Goal: Information Seeking & Learning: Learn about a topic

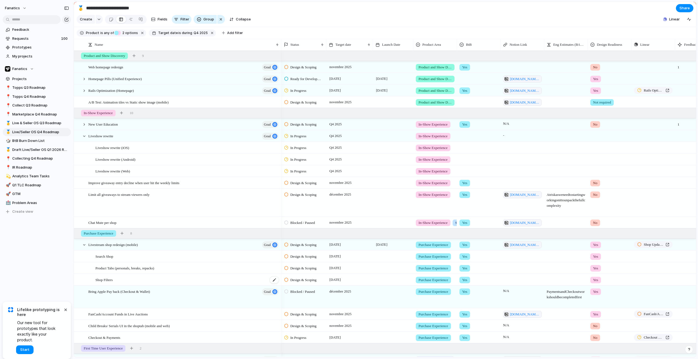
click at [112, 283] on span "Shop Filters" at bounding box center [103, 280] width 17 height 6
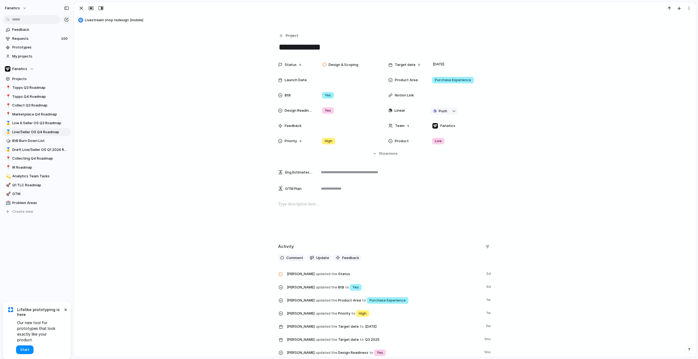
click at [306, 208] on div at bounding box center [385, 218] width 609 height 35
click at [81, 10] on div "button" at bounding box center [81, 8] width 7 height 7
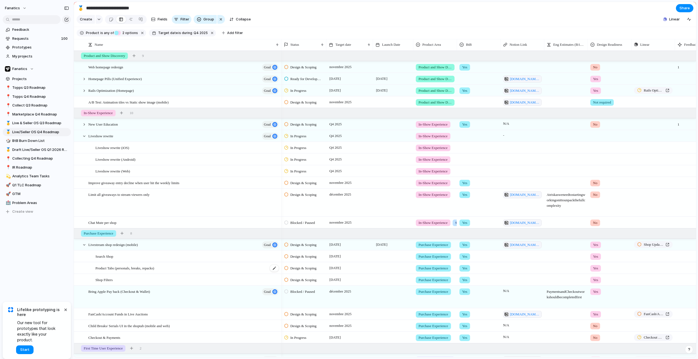
click at [128, 271] on span "Product Tabs (personals, breaks, repacks)" at bounding box center [124, 268] width 59 height 6
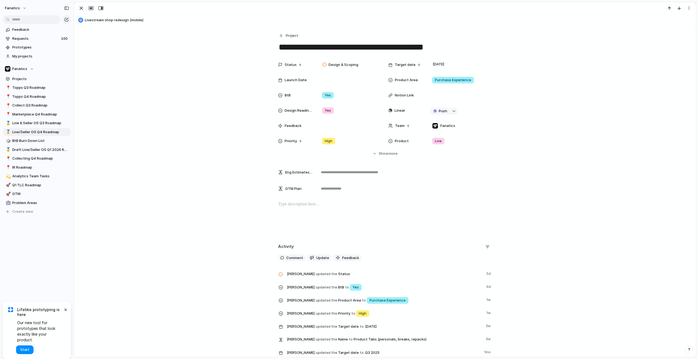
click at [301, 208] on div at bounding box center [385, 218] width 609 height 35
click at [80, 8] on div "button" at bounding box center [81, 8] width 7 height 7
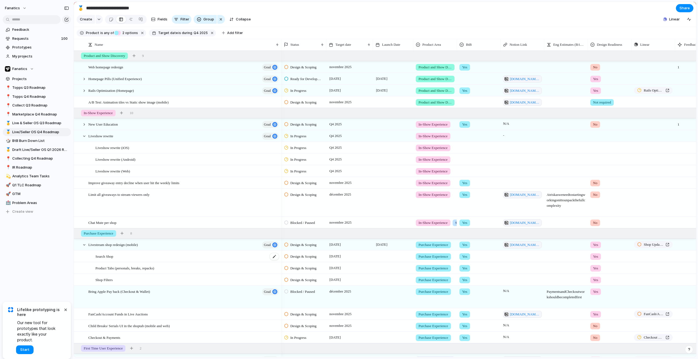
click at [124, 262] on div "Search Shop" at bounding box center [187, 256] width 184 height 11
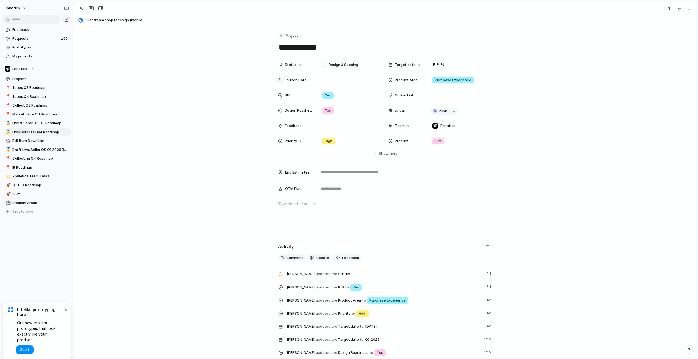
click at [289, 206] on p at bounding box center [385, 204] width 214 height 7
click at [81, 7] on div "button" at bounding box center [81, 8] width 7 height 7
